Goal: Task Accomplishment & Management: Complete application form

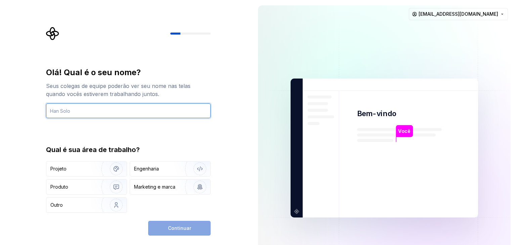
paste input "Lor, ipsu dolorsit ametc ad eli? Seddoei tempo inci utl ETD M ALIQ EN A-MINI/VE…"
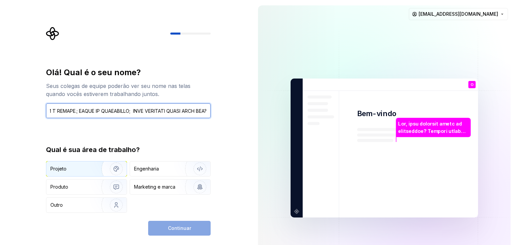
type input "Lor, ipsu dolorsit ametc ad eli? Seddoei tempo inci utl ETD M ALIQ EN A-MINI/VE…"
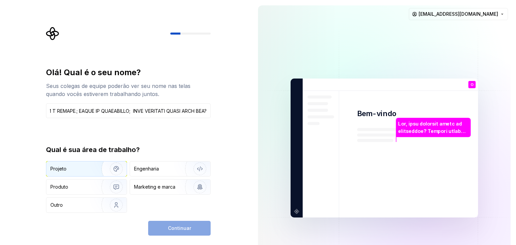
scroll to position [0, 0]
click at [65, 167] on font "Projeto" at bounding box center [58, 169] width 16 height 6
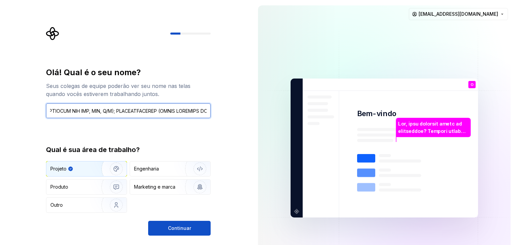
scroll to position [0, 3187]
drag, startPoint x: 51, startPoint y: 112, endPoint x: 308, endPoint y: 134, distance: 257.8
click at [308, 134] on div "Olá! Qual é o seu nome? Seus colegas de equipe poderão ver seu nome nas telas q…" at bounding box center [258, 148] width 516 height 296
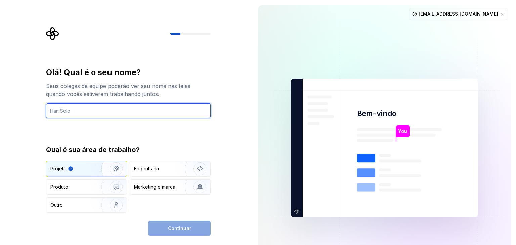
scroll to position [0, 0]
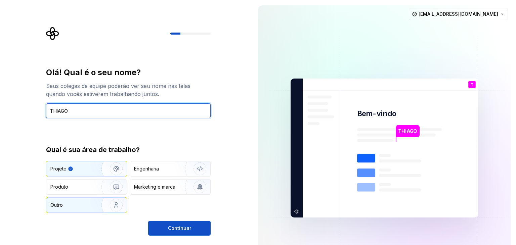
type input "THIAGO"
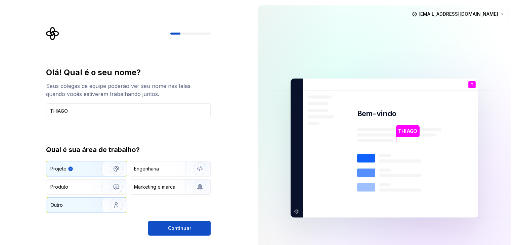
click at [84, 203] on div "Outro" at bounding box center [69, 205] width 39 height 7
click at [83, 171] on div "Projeto" at bounding box center [71, 169] width 43 height 7
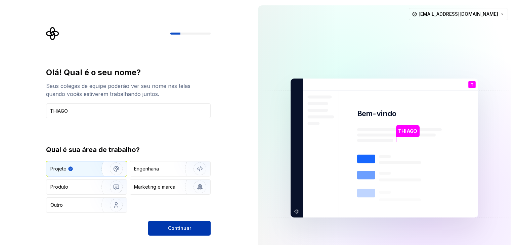
click at [168, 222] on button "Continuar" at bounding box center [179, 228] width 62 height 15
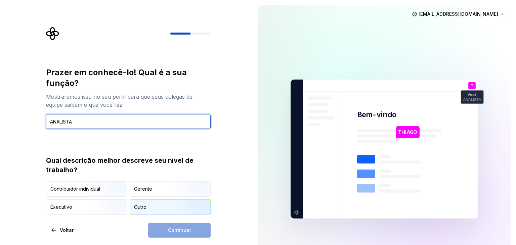
type input "ANALISTA"
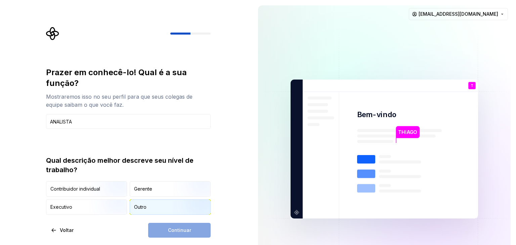
click at [154, 206] on div "Outro" at bounding box center [170, 207] width 80 height 15
click at [185, 234] on button "Continuar" at bounding box center [179, 230] width 62 height 15
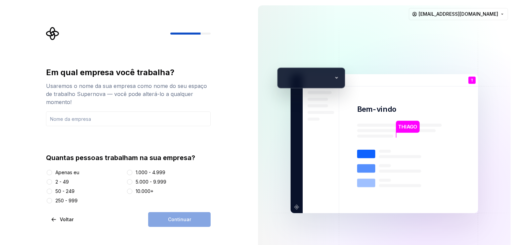
click at [52, 172] on div at bounding box center [49, 172] width 7 height 7
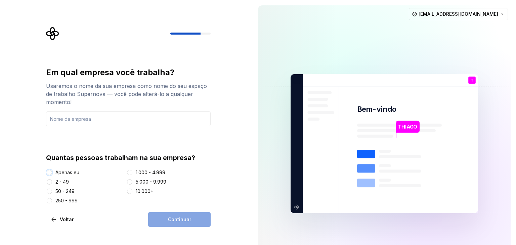
click at [48, 172] on button "Apenas eu" at bounding box center [49, 172] width 5 height 5
click at [163, 225] on div "Continuar" at bounding box center [179, 219] width 62 height 15
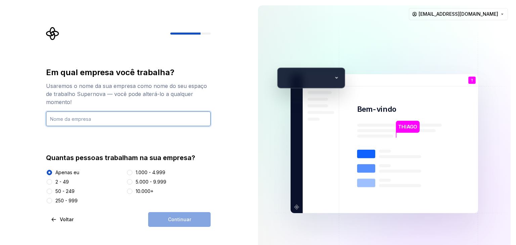
click at [125, 113] on input "text" at bounding box center [128, 118] width 165 height 15
type input "EU"
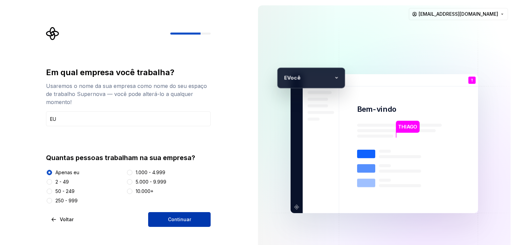
click at [171, 216] on span "Continuar" at bounding box center [179, 219] width 23 height 7
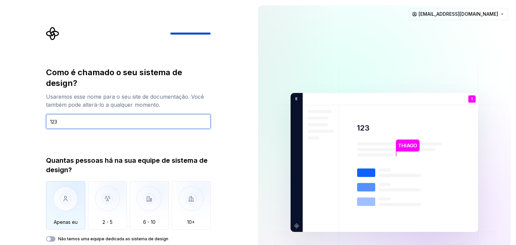
type input "123"
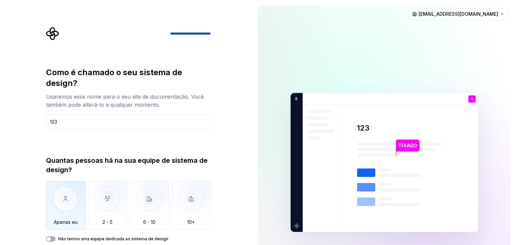
click at [63, 199] on img "button" at bounding box center [65, 203] width 39 height 45
click at [192, 133] on div "Como é chamado o seu sistema de design? Usaremos esse nome para o seu site de d…" at bounding box center [128, 154] width 165 height 175
click at [50, 236] on button "Não temos uma equipe dedicada ao sistema de design" at bounding box center [50, 238] width 9 height 5
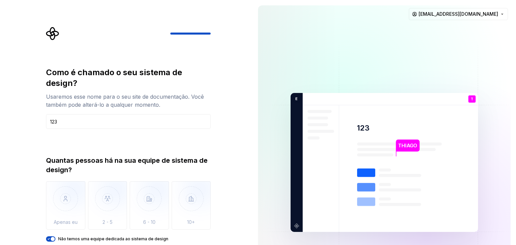
click at [50, 236] on button "Não temos uma equipe dedicada ao sistema de design" at bounding box center [50, 238] width 9 height 5
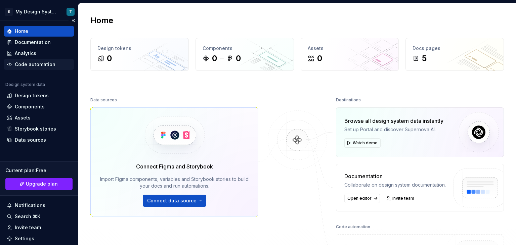
click at [28, 63] on div "Code automation" at bounding box center [35, 64] width 41 height 7
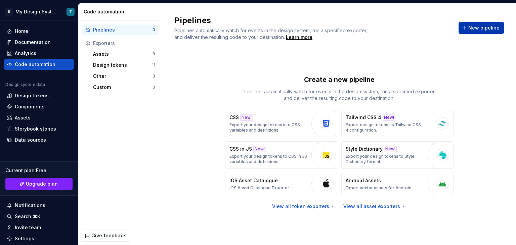
click at [487, 27] on span "New pipeline" at bounding box center [483, 28] width 31 height 7
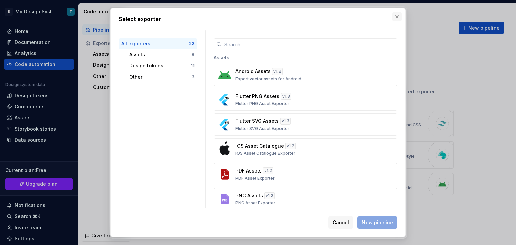
click at [397, 15] on button "button" at bounding box center [396, 16] width 9 height 9
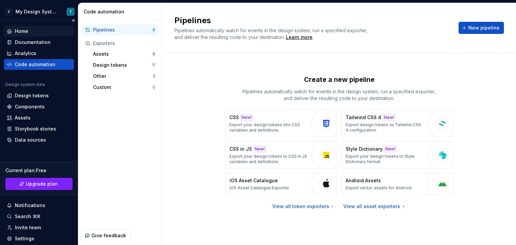
click at [32, 31] on div "Home" at bounding box center [39, 31] width 64 height 7
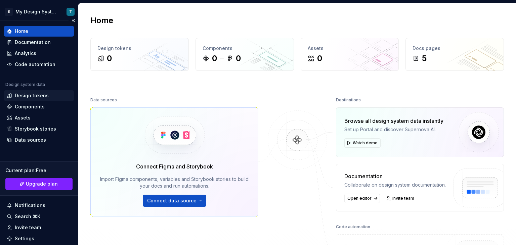
click at [39, 95] on div "Design tokens" at bounding box center [32, 95] width 34 height 7
